Goal: Task Accomplishment & Management: Complete application form

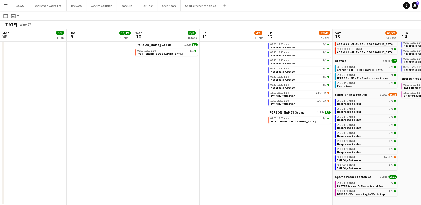
scroll to position [0, 147]
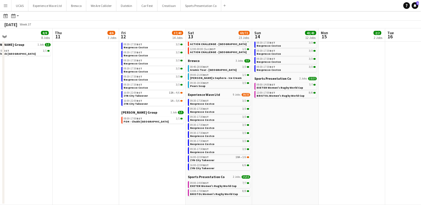
click at [6, 7] on app-icon "Menu" at bounding box center [5, 5] width 4 height 4
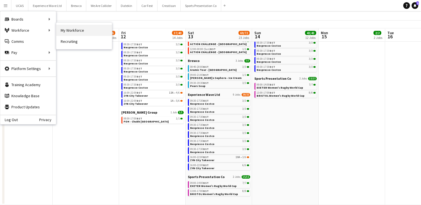
click at [65, 33] on link "My Workforce" at bounding box center [84, 30] width 56 height 11
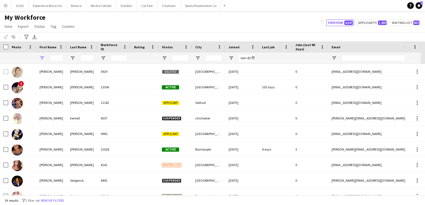
type input "*****"
click at [58, 202] on button "Remove filters" at bounding box center [52, 201] width 25 height 6
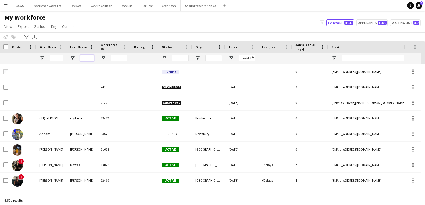
click at [90, 56] on input "Last Name Filter Input" at bounding box center [87, 58] width 14 height 7
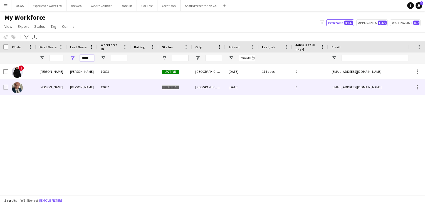
type input "*****"
click at [74, 87] on div "Facer" at bounding box center [82, 87] width 31 height 15
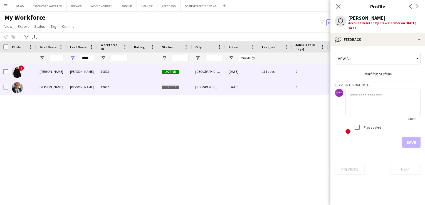
click at [75, 74] on div "Facer" at bounding box center [82, 71] width 31 height 15
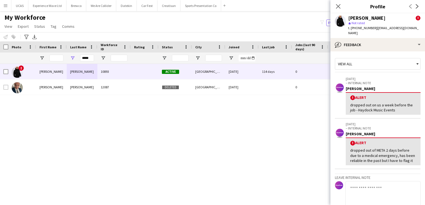
click at [339, 22] on app-user-avatar at bounding box center [340, 21] width 11 height 11
click at [339, 19] on app-user-avatar at bounding box center [340, 21] width 11 height 11
click at [338, 8] on icon "Close pop-in" at bounding box center [338, 6] width 5 height 5
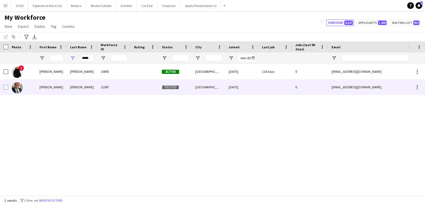
click at [49, 88] on div "Ian" at bounding box center [51, 87] width 31 height 15
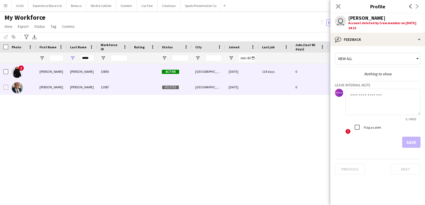
click at [114, 73] on div "10893" at bounding box center [113, 71] width 33 height 15
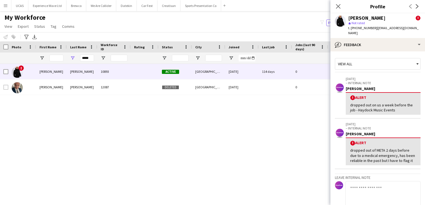
click at [341, 21] on app-user-avatar at bounding box center [340, 21] width 11 height 11
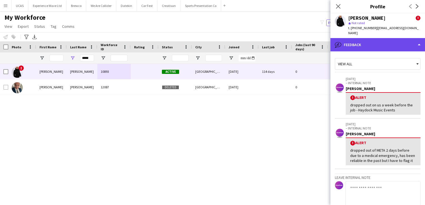
click at [416, 41] on div "bubble-pencil Feedback" at bounding box center [378, 44] width 95 height 13
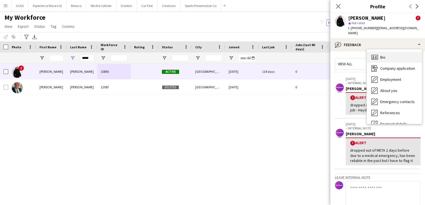
click at [390, 52] on div "Bio Bio" at bounding box center [394, 57] width 55 height 11
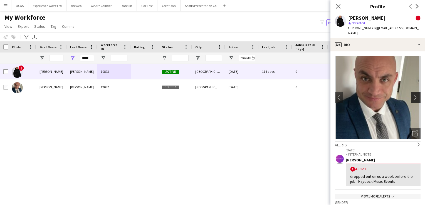
click at [412, 95] on app-icon "chevron-right" at bounding box center [416, 98] width 9 height 6
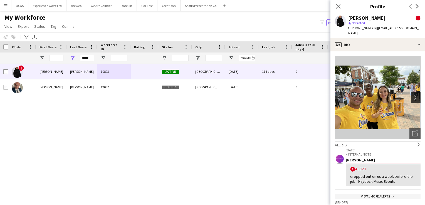
click at [412, 95] on app-icon "chevron-right" at bounding box center [416, 98] width 9 height 6
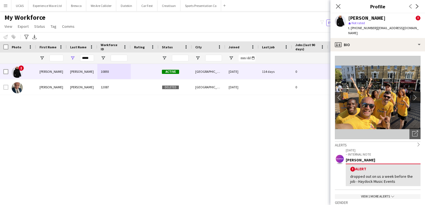
click at [412, 95] on app-icon "chevron-right" at bounding box center [416, 98] width 9 height 6
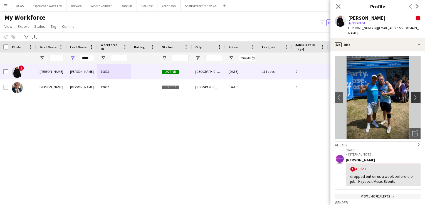
click at [412, 95] on app-icon "chevron-right" at bounding box center [416, 98] width 9 height 6
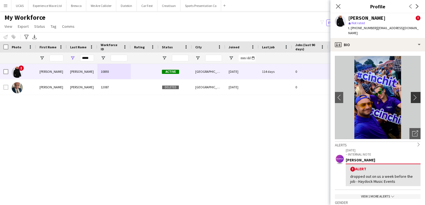
click at [412, 95] on app-icon "chevron-right" at bounding box center [416, 98] width 9 height 6
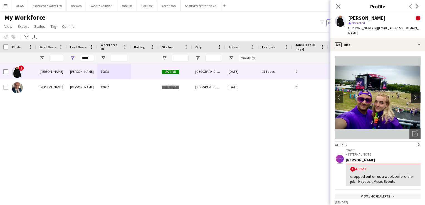
click at [412, 95] on app-icon "chevron-right" at bounding box center [416, 98] width 9 height 6
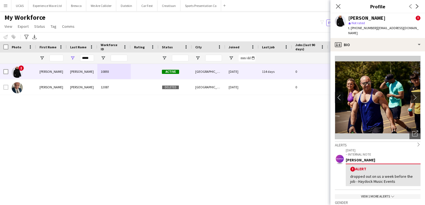
click at [413, 95] on app-icon "chevron-right" at bounding box center [416, 98] width 9 height 6
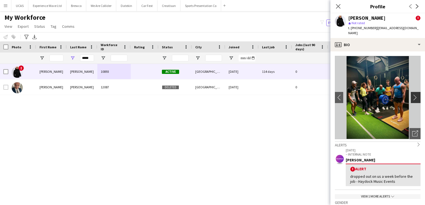
click at [412, 95] on app-icon "chevron-right" at bounding box center [416, 98] width 9 height 6
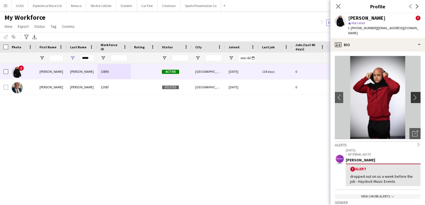
click at [412, 95] on app-icon "chevron-right" at bounding box center [416, 98] width 9 height 6
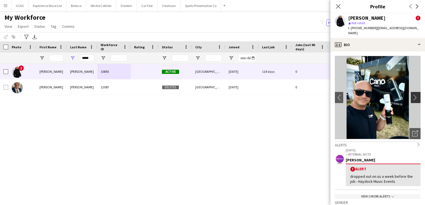
click at [412, 95] on app-icon "chevron-right" at bounding box center [416, 98] width 9 height 6
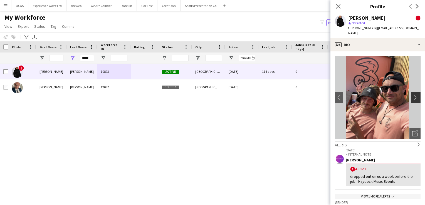
click at [412, 95] on app-icon "chevron-right" at bounding box center [416, 98] width 9 height 6
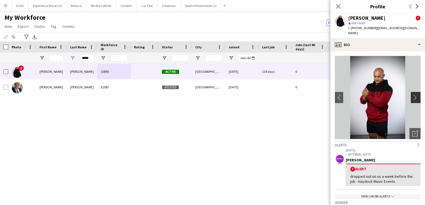
click at [412, 95] on app-icon "chevron-right" at bounding box center [416, 98] width 9 height 6
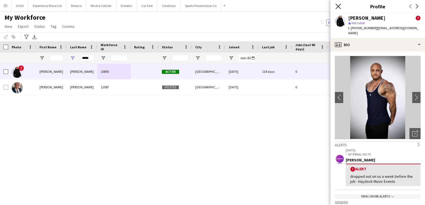
click at [339, 6] on icon at bounding box center [338, 6] width 5 height 5
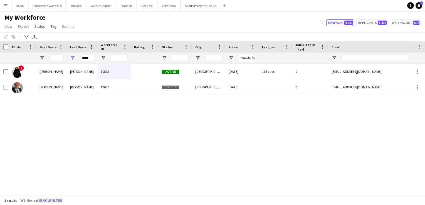
click at [63, 201] on button "Remove filters" at bounding box center [50, 201] width 25 height 6
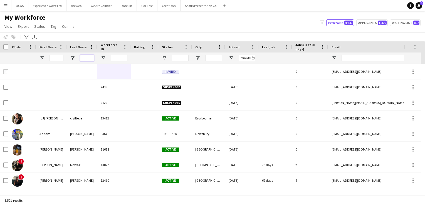
click at [83, 59] on input "Last Name Filter Input" at bounding box center [87, 58] width 14 height 7
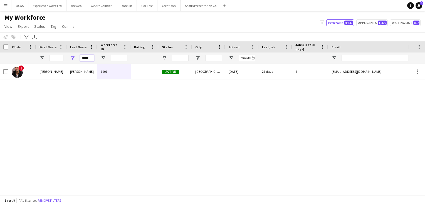
type input "*****"
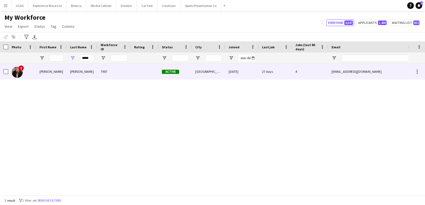
click at [62, 70] on div "Connor" at bounding box center [51, 71] width 31 height 15
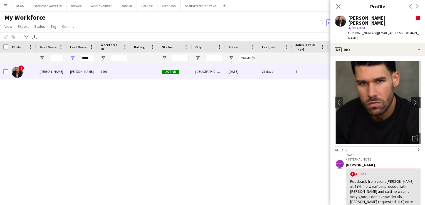
click at [413, 100] on app-icon "chevron-right" at bounding box center [416, 103] width 9 height 6
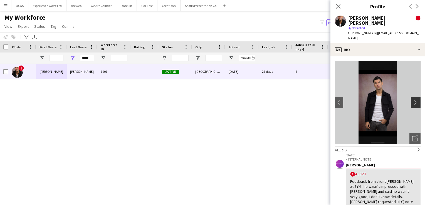
click at [412, 100] on app-icon "chevron-right" at bounding box center [416, 103] width 9 height 6
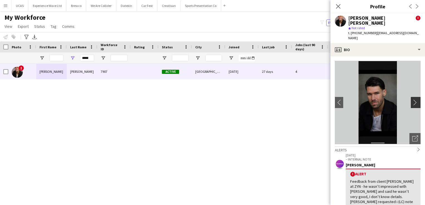
click at [412, 100] on app-icon "chevron-right" at bounding box center [416, 103] width 9 height 6
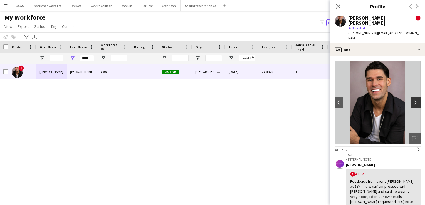
click at [412, 100] on app-icon "chevron-right" at bounding box center [416, 103] width 9 height 6
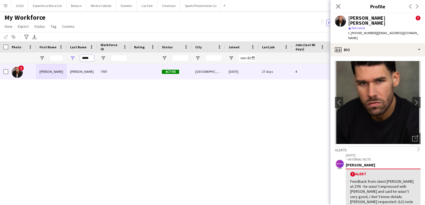
drag, startPoint x: 93, startPoint y: 60, endPoint x: 76, endPoint y: 60, distance: 17.3
click at [76, 60] on div "*****" at bounding box center [82, 58] width 31 height 11
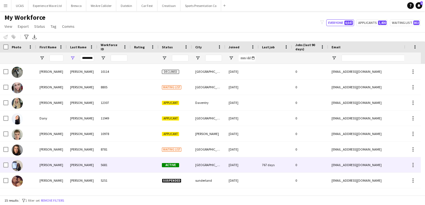
click at [106, 168] on div "5681" at bounding box center [113, 164] width 33 height 15
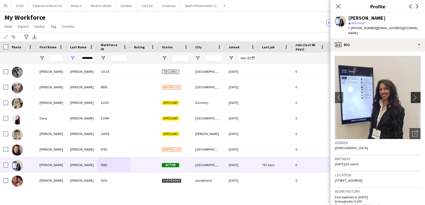
click at [412, 96] on app-icon "chevron-right" at bounding box center [416, 98] width 9 height 6
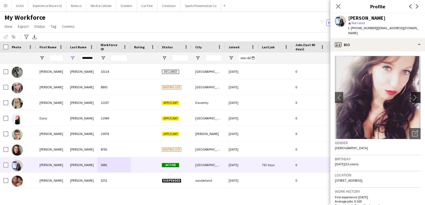
click at [412, 96] on app-icon "chevron-right" at bounding box center [416, 98] width 9 height 6
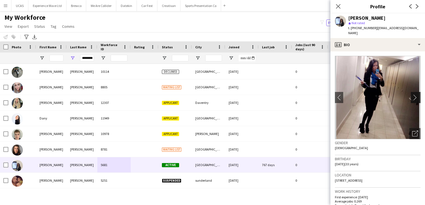
click at [412, 96] on app-icon "chevron-right" at bounding box center [416, 98] width 9 height 6
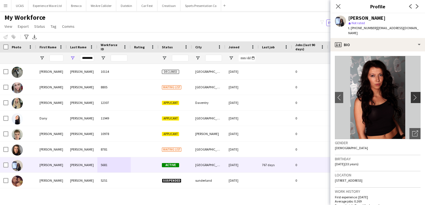
click at [412, 98] on app-icon "chevron-right" at bounding box center [416, 98] width 9 height 6
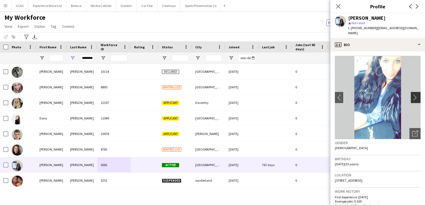
click at [412, 98] on app-icon "chevron-right" at bounding box center [416, 98] width 9 height 6
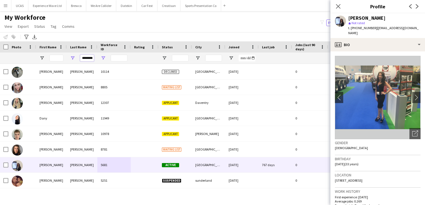
scroll to position [0, 1]
drag, startPoint x: 81, startPoint y: 59, endPoint x: 113, endPoint y: 59, distance: 32.3
click at [113, 59] on div "********" at bounding box center [301, 58] width 603 height 11
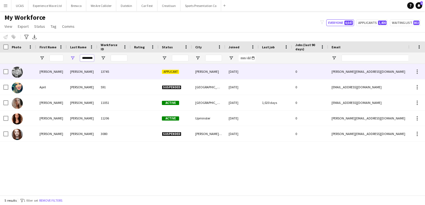
type input "********"
click at [80, 72] on div "Woodward" at bounding box center [82, 71] width 31 height 15
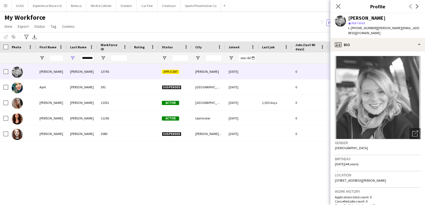
click at [100, 174] on div "Alexandra Woodward 13745 Applicant Leigh 09-07-2025 0 sasha.woodward@hotmail.co…" at bounding box center [204, 127] width 408 height 127
click at [337, 9] on icon "Close pop-in" at bounding box center [338, 6] width 5 height 5
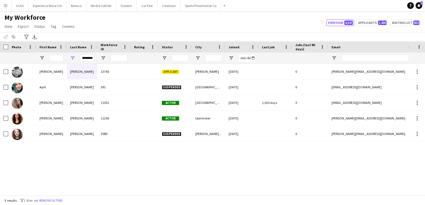
click at [95, 173] on div "Alexandra Woodward 13745 Applicant Leigh 09-07-2025 0 sasha.woodward@hotmail.co…" at bounding box center [204, 127] width 408 height 127
click at [56, 201] on button "Remove filters" at bounding box center [50, 201] width 25 height 6
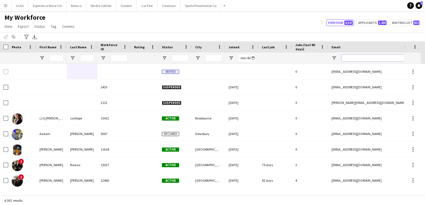
paste input "**********"
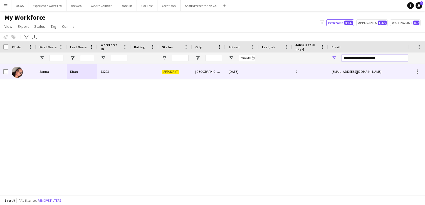
type input "**********"
click at [121, 72] on div "13293" at bounding box center [113, 71] width 33 height 15
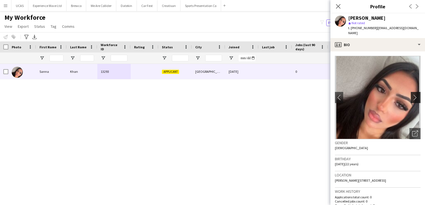
click at [413, 95] on app-icon "chevron-right" at bounding box center [416, 98] width 9 height 6
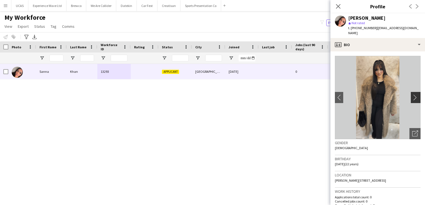
click at [413, 95] on app-icon "chevron-right" at bounding box center [416, 98] width 9 height 6
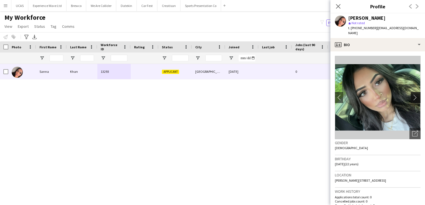
click at [412, 95] on app-icon "chevron-right" at bounding box center [416, 98] width 9 height 6
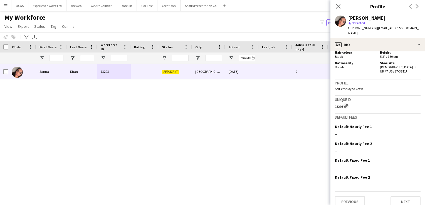
scroll to position [285, 0]
click at [402, 196] on button "Next" at bounding box center [406, 201] width 30 height 11
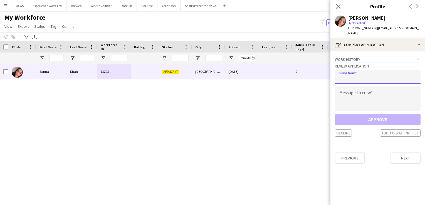
click at [376, 76] on input "email" at bounding box center [378, 77] width 86 height 14
type input "**********"
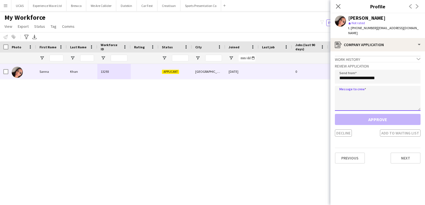
click at [362, 94] on textarea at bounding box center [378, 98] width 86 height 25
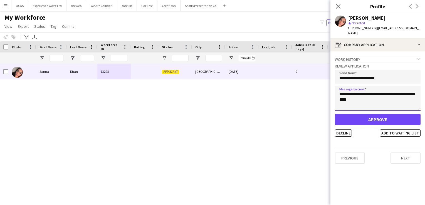
type textarea "**********"
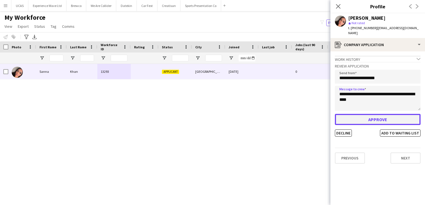
click at [375, 119] on button "Approve" at bounding box center [378, 119] width 86 height 11
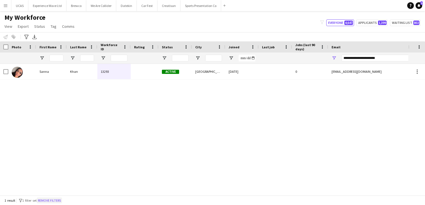
click at [55, 203] on button "Remove filters" at bounding box center [49, 201] width 25 height 6
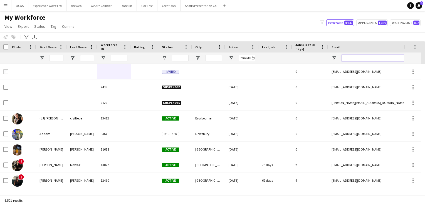
paste input "**********"
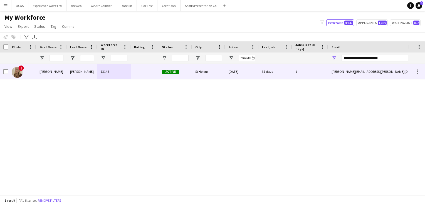
click at [59, 73] on div "[PERSON_NAME]" at bounding box center [51, 71] width 31 height 15
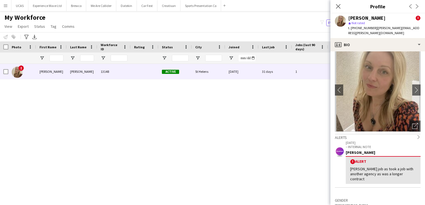
scroll to position [0, 0]
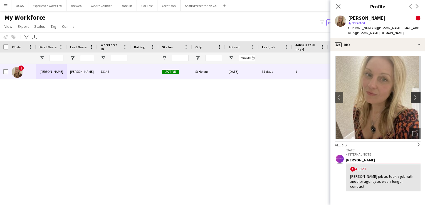
click at [412, 95] on app-icon "chevron-right" at bounding box center [416, 98] width 9 height 6
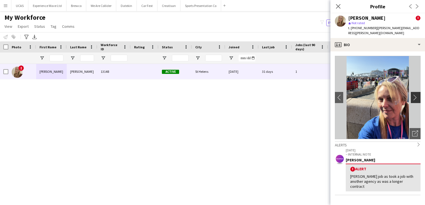
click at [412, 95] on app-icon "chevron-right" at bounding box center [416, 98] width 9 height 6
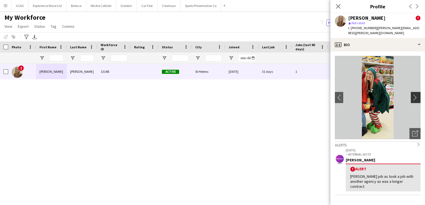
click at [412, 95] on app-icon "chevron-right" at bounding box center [416, 98] width 9 height 6
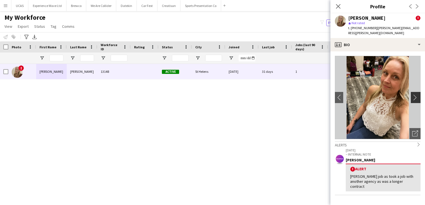
click at [412, 95] on app-icon "chevron-right" at bounding box center [416, 98] width 9 height 6
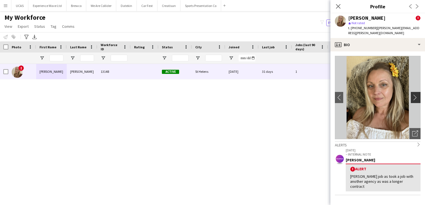
click at [412, 95] on app-icon "chevron-right" at bounding box center [416, 98] width 9 height 6
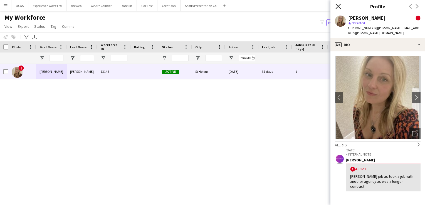
click at [339, 7] on icon "Close pop-in" at bounding box center [338, 6] width 5 height 5
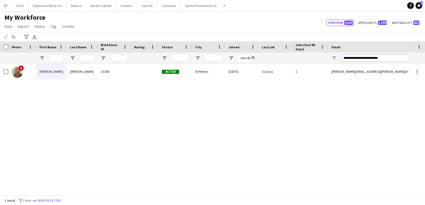
drag, startPoint x: 383, startPoint y: 58, endPoint x: 339, endPoint y: 60, distance: 43.7
click at [339, 60] on div "**********" at bounding box center [383, 58] width 111 height 11
type input "*****"
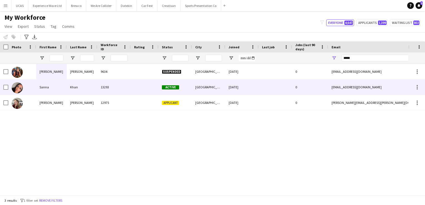
click at [66, 88] on div "Sanna" at bounding box center [51, 87] width 31 height 15
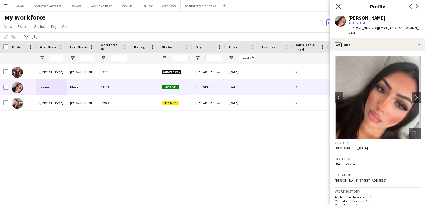
click at [337, 6] on icon "Close pop-in" at bounding box center [338, 6] width 5 height 5
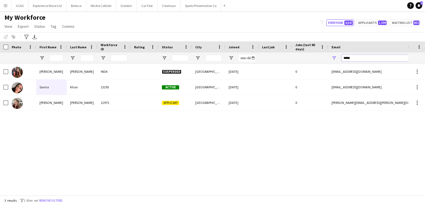
drag, startPoint x: 374, startPoint y: 61, endPoint x: 324, endPoint y: 59, distance: 50.4
click at [324, 59] on div at bounding box center [301, 58] width 603 height 11
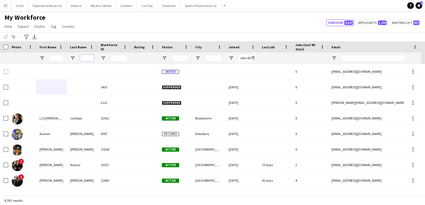
click at [88, 59] on input "Last Name Filter Input" at bounding box center [87, 58] width 14 height 7
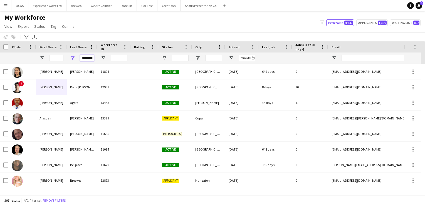
scroll to position [0, 1]
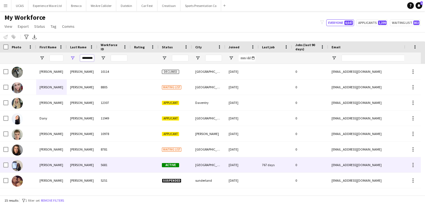
type input "********"
click at [52, 161] on div "Jessica" at bounding box center [51, 164] width 31 height 15
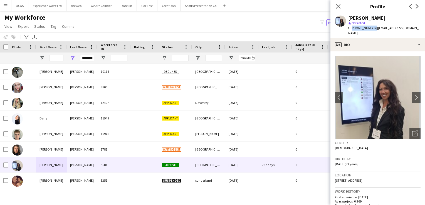
drag, startPoint x: 373, startPoint y: 28, endPoint x: 351, endPoint y: 27, distance: 21.7
click at [351, 27] on span "t. +447522566635" at bounding box center [362, 28] width 29 height 4
copy span "+447522566635"
drag, startPoint x: 82, startPoint y: 58, endPoint x: 138, endPoint y: 63, distance: 56.7
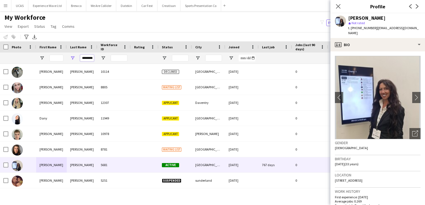
click at [133, 63] on div "********" at bounding box center [301, 58] width 603 height 11
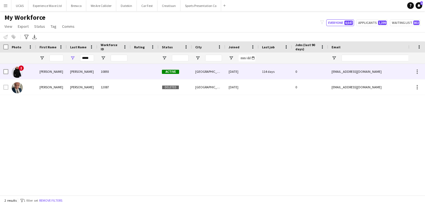
click at [105, 77] on div "10893" at bounding box center [113, 71] width 33 height 15
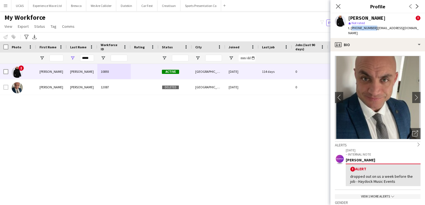
drag, startPoint x: 372, startPoint y: 30, endPoint x: 351, endPoint y: 29, distance: 21.4
click at [351, 29] on span "t. +447395827729" at bounding box center [362, 28] width 29 height 4
copy span "+447395827729"
drag, startPoint x: 93, startPoint y: 58, endPoint x: 68, endPoint y: 56, distance: 24.6
click at [68, 56] on div "*****" at bounding box center [82, 58] width 31 height 11
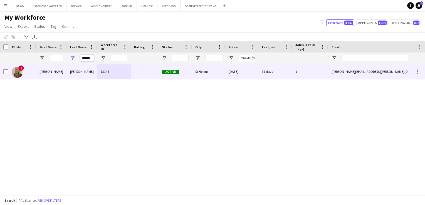
type input "******"
click at [84, 76] on div "[PERSON_NAME]" at bounding box center [82, 71] width 31 height 15
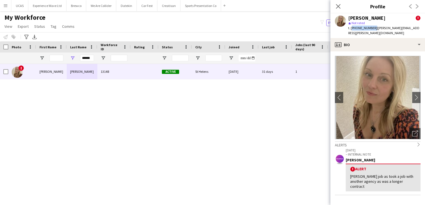
drag, startPoint x: 373, startPoint y: 29, endPoint x: 351, endPoint y: 26, distance: 22.0
click at [351, 26] on span "t. [PHONE_NUMBER]" at bounding box center [362, 28] width 29 height 4
copy span "[PHONE_NUMBER]"
drag, startPoint x: 92, startPoint y: 60, endPoint x: 78, endPoint y: 58, distance: 14.4
click at [78, 58] on div "******" at bounding box center [82, 58] width 31 height 11
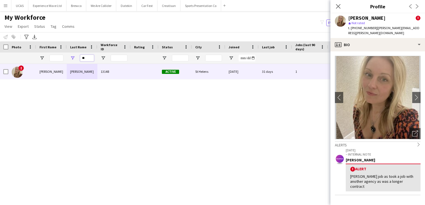
type input "***"
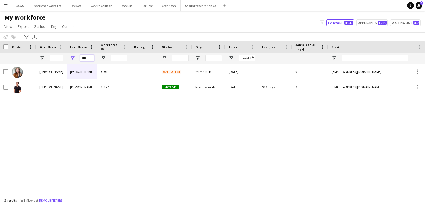
drag, startPoint x: 87, startPoint y: 58, endPoint x: 80, endPoint y: 58, distance: 7.3
click at [80, 58] on div "***" at bounding box center [82, 58] width 31 height 11
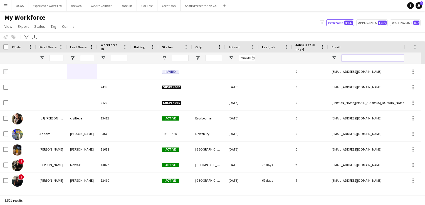
paste input "**********"
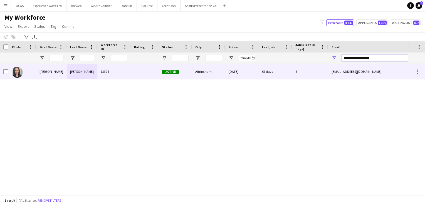
type input "**********"
click at [128, 75] on div "13324" at bounding box center [113, 71] width 33 height 15
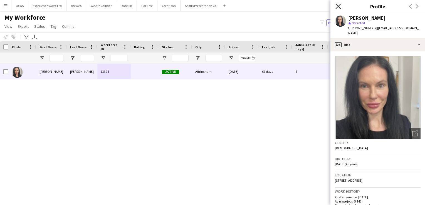
click at [341, 5] on icon "Close pop-in" at bounding box center [338, 6] width 5 height 5
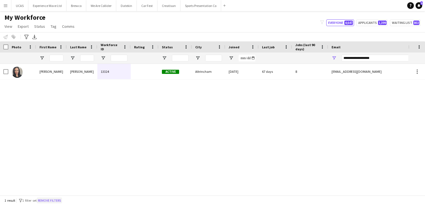
click at [62, 203] on button "Remove filters" at bounding box center [49, 201] width 25 height 6
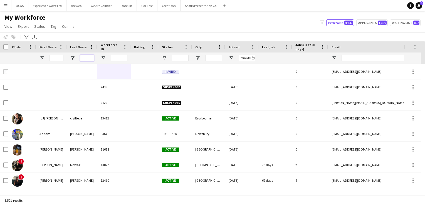
click at [89, 57] on input "Last Name Filter Input" at bounding box center [87, 58] width 14 height 7
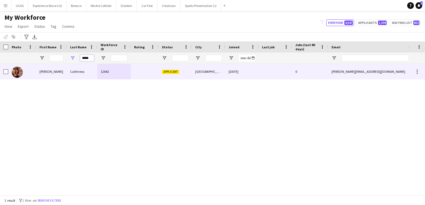
type input "*****"
click at [83, 72] on div "Caithness" at bounding box center [82, 71] width 31 height 15
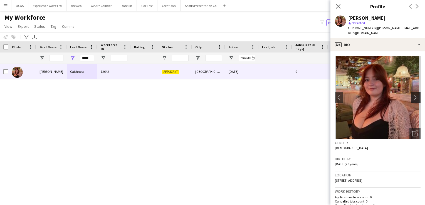
click at [414, 95] on button "chevron-right" at bounding box center [416, 97] width 11 height 11
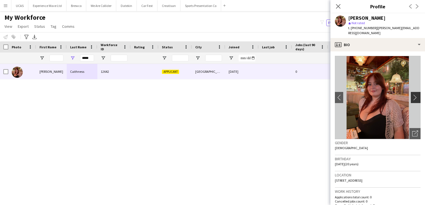
click at [414, 95] on button "chevron-right" at bounding box center [416, 97] width 11 height 11
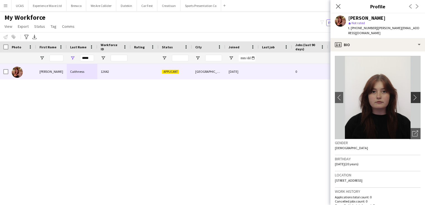
click at [414, 95] on button "chevron-right" at bounding box center [416, 97] width 11 height 11
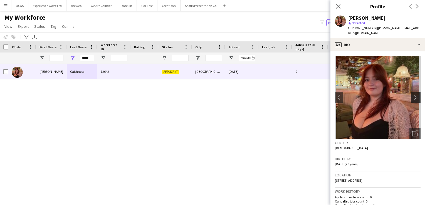
click at [414, 95] on button "chevron-right" at bounding box center [416, 97] width 11 height 11
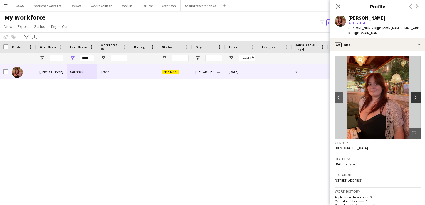
click at [414, 95] on button "chevron-right" at bounding box center [416, 97] width 11 height 11
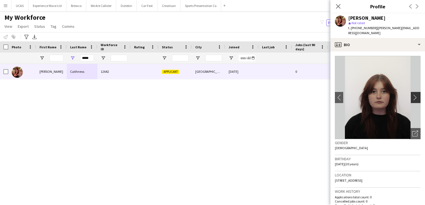
click at [414, 95] on button "chevron-right" at bounding box center [416, 97] width 11 height 11
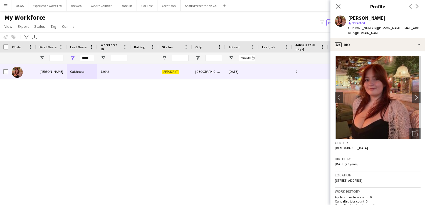
click at [161, 124] on div "[PERSON_NAME] 12642 Applicant [GEOGRAPHIC_DATA] [DATE] 0 [PERSON_NAME][EMAIL_AD…" at bounding box center [204, 127] width 408 height 127
click at [129, 147] on div "[PERSON_NAME] 12642 Applicant [GEOGRAPHIC_DATA] [DATE] 0 [PERSON_NAME][EMAIL_AD…" at bounding box center [204, 127] width 408 height 127
click at [337, 5] on icon at bounding box center [338, 6] width 5 height 5
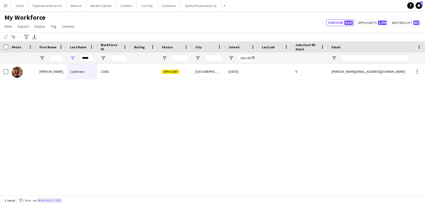
click at [49, 203] on button "Remove filters" at bounding box center [49, 201] width 25 height 6
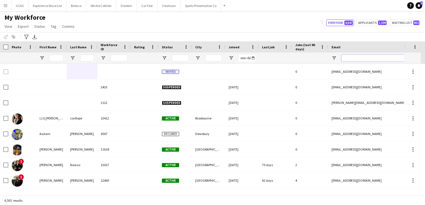
paste input "**********"
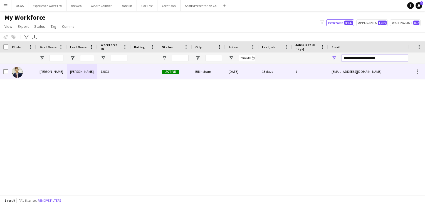
type input "**********"
click at [114, 74] on div "12803" at bounding box center [113, 71] width 33 height 15
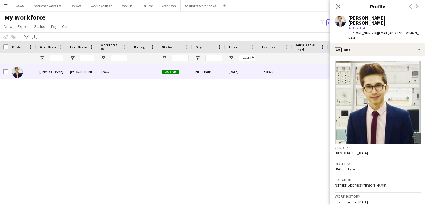
click at [232, 140] on div "[PERSON_NAME] [PERSON_NAME] 12803 Active [GEOGRAPHIC_DATA] [DATE] 13 days 1 [EM…" at bounding box center [204, 127] width 408 height 127
click at [341, 9] on icon at bounding box center [338, 6] width 5 height 5
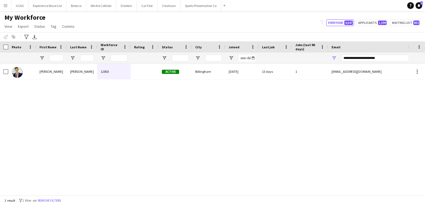
click at [95, 164] on div "[PERSON_NAME] [PERSON_NAME] 12803 Active [GEOGRAPHIC_DATA] [DATE] 13 days 1 [EM…" at bounding box center [204, 127] width 408 height 127
click at [55, 199] on button "Remove filters" at bounding box center [49, 201] width 25 height 6
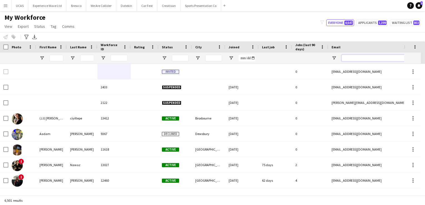
paste input "**********"
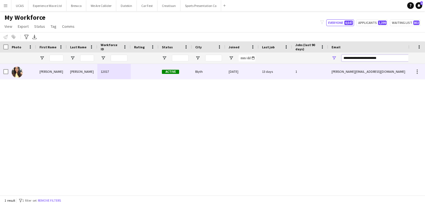
type input "**********"
click at [100, 73] on div "12017" at bounding box center [113, 71] width 33 height 15
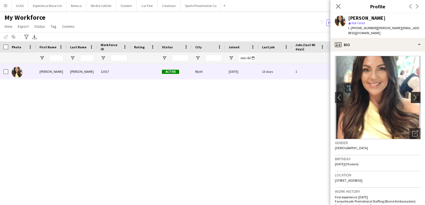
click at [415, 95] on app-icon "chevron-right" at bounding box center [416, 98] width 9 height 6
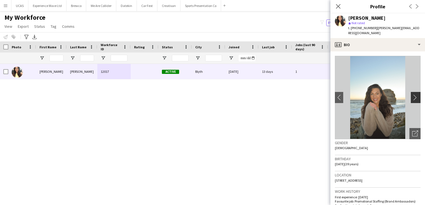
click at [415, 95] on app-icon "chevron-right" at bounding box center [416, 98] width 9 height 6
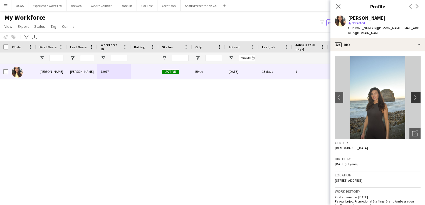
click at [415, 95] on app-icon "chevron-right" at bounding box center [416, 98] width 9 height 6
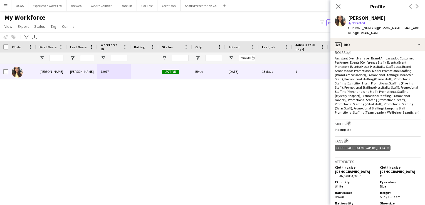
scroll to position [195, 0]
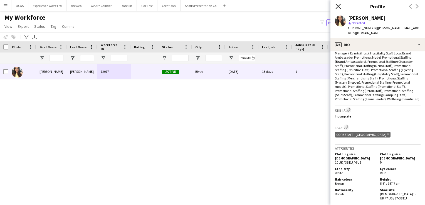
click at [339, 6] on icon at bounding box center [338, 6] width 5 height 5
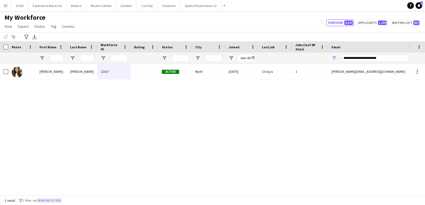
click at [53, 201] on button "Remove filters" at bounding box center [49, 201] width 25 height 6
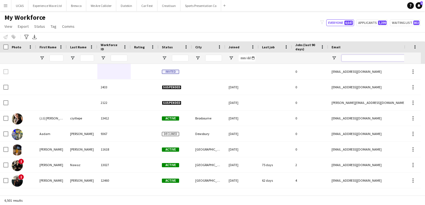
paste input "**********"
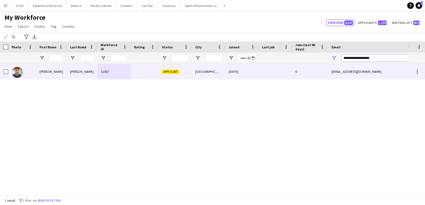
type input "**********"
click at [147, 74] on div at bounding box center [145, 71] width 28 height 15
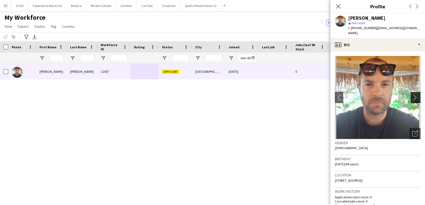
click at [413, 95] on app-icon "chevron-right" at bounding box center [416, 98] width 9 height 6
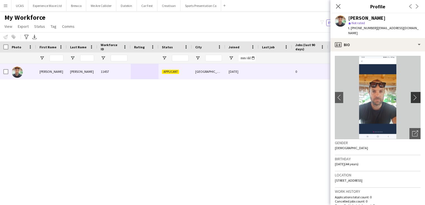
click at [413, 95] on app-icon "chevron-right" at bounding box center [416, 98] width 9 height 6
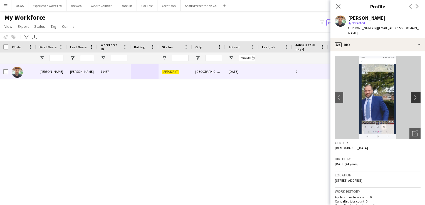
click at [413, 95] on app-icon "chevron-right" at bounding box center [416, 98] width 9 height 6
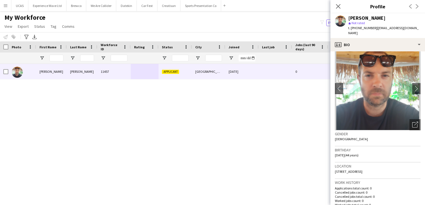
scroll to position [0, 0]
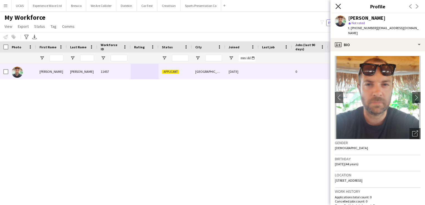
click at [339, 6] on icon "Close pop-in" at bounding box center [338, 6] width 5 height 5
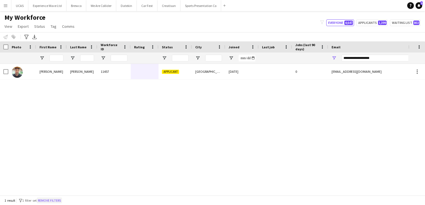
click at [60, 201] on button "Remove filters" at bounding box center [49, 201] width 25 height 6
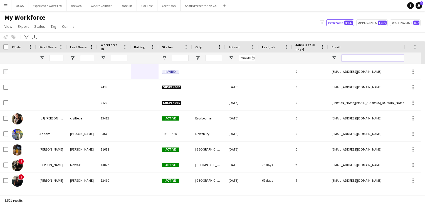
paste input "**********"
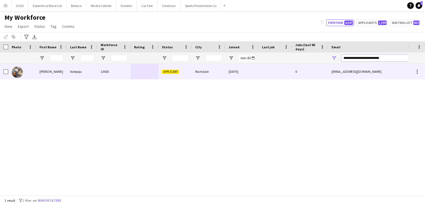
type input "**********"
click at [96, 74] on div "Adepoju" at bounding box center [82, 71] width 31 height 15
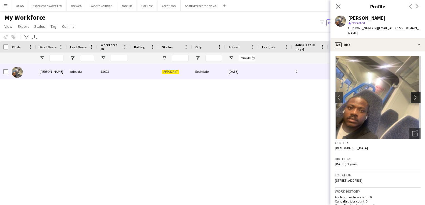
click at [412, 95] on app-icon "chevron-right" at bounding box center [416, 98] width 9 height 6
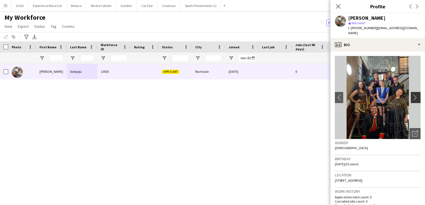
click at [412, 95] on app-icon "chevron-right" at bounding box center [416, 98] width 9 height 6
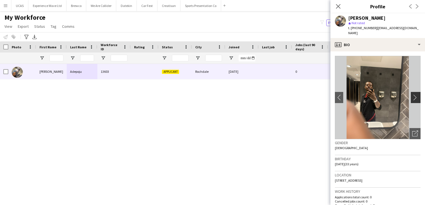
click at [412, 95] on app-icon "chevron-right" at bounding box center [416, 98] width 9 height 6
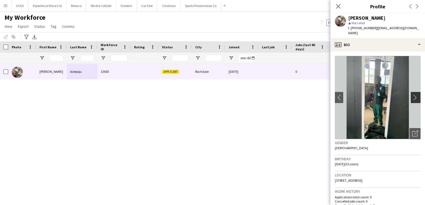
click at [412, 95] on app-icon "chevron-right" at bounding box center [416, 98] width 9 height 6
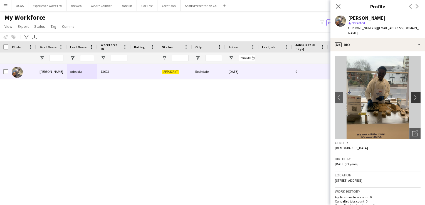
click at [412, 95] on app-icon "chevron-right" at bounding box center [416, 98] width 9 height 6
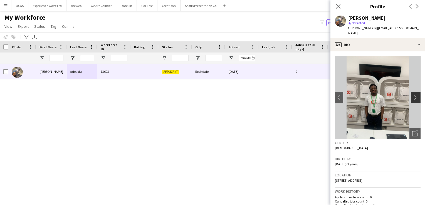
click at [412, 95] on app-icon "chevron-right" at bounding box center [416, 98] width 9 height 6
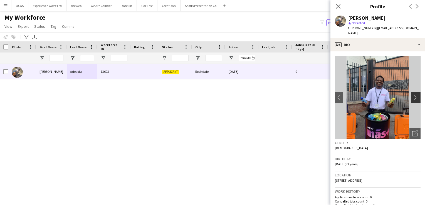
click at [412, 95] on app-icon "chevron-right" at bounding box center [416, 98] width 9 height 6
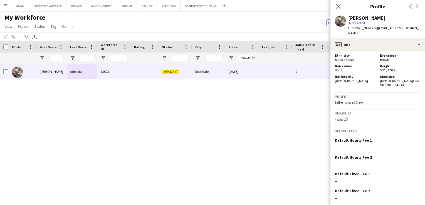
scroll to position [298, 0]
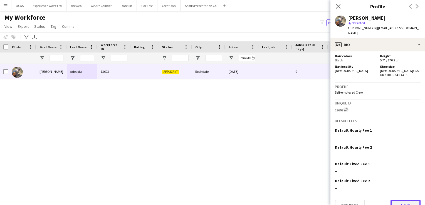
click at [403, 200] on button "Next" at bounding box center [406, 205] width 30 height 11
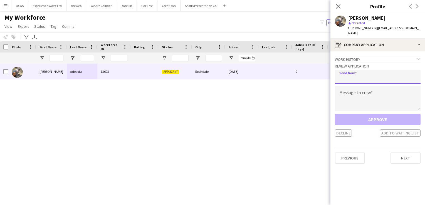
click at [368, 77] on input "email" at bounding box center [378, 77] width 86 height 14
type input "**********"
click at [353, 101] on textarea at bounding box center [378, 98] width 86 height 25
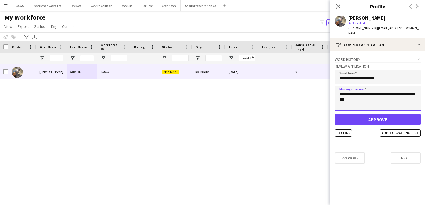
type textarea "**********"
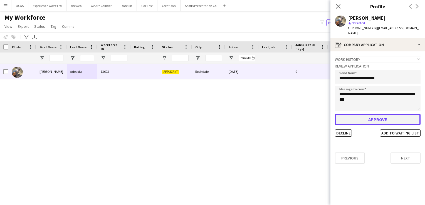
click at [374, 114] on button "Approve" at bounding box center [378, 119] width 86 height 11
